Goal: Information Seeking & Learning: Learn about a topic

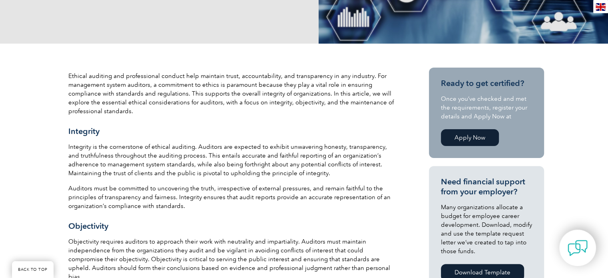
scroll to position [223, 0]
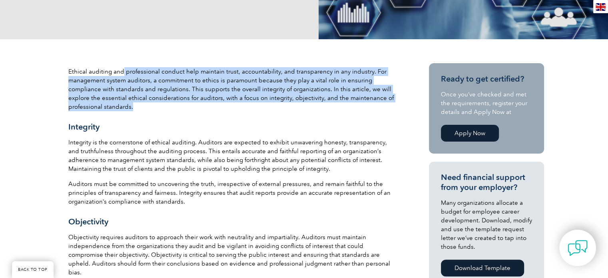
drag, startPoint x: 123, startPoint y: 72, endPoint x: 135, endPoint y: 104, distance: 34.8
click at [135, 104] on p "Ethical auditing and professional conduct help maintain trust, accountability, …" at bounding box center [232, 89] width 328 height 44
copy p "professional conduct help maintain trust, accountability, and transparency in a…"
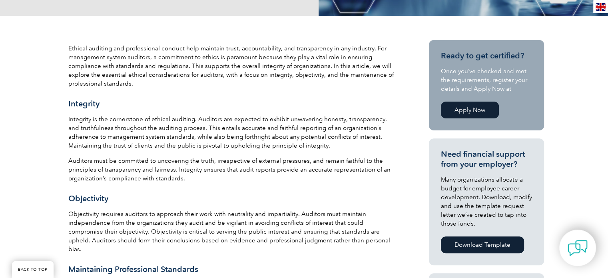
scroll to position [248, 0]
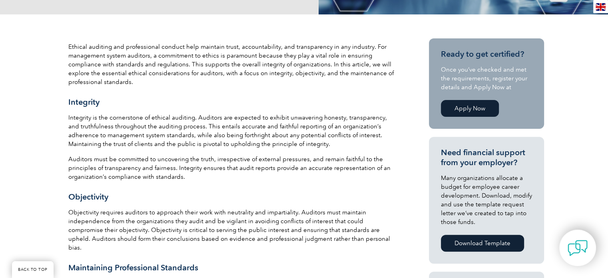
click at [69, 101] on h3 "Integrity" at bounding box center [232, 102] width 328 height 10
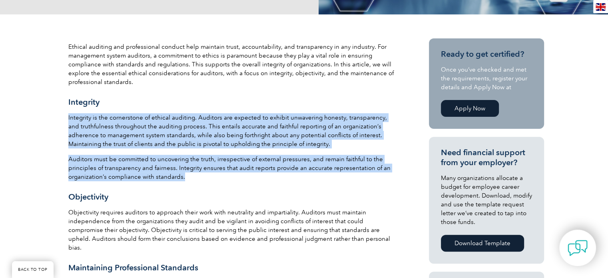
drag, startPoint x: 68, startPoint y: 118, endPoint x: 185, endPoint y: 175, distance: 130.1
click at [185, 175] on div "Ethical auditing and professional conduct help maintain trust, accountability, …" at bounding box center [232, 235] width 328 height 387
copy div "Integrity is the cornerstone of ethical auditing. Auditors are expected to exhi…"
